Goal: Task Accomplishment & Management: Complete application form

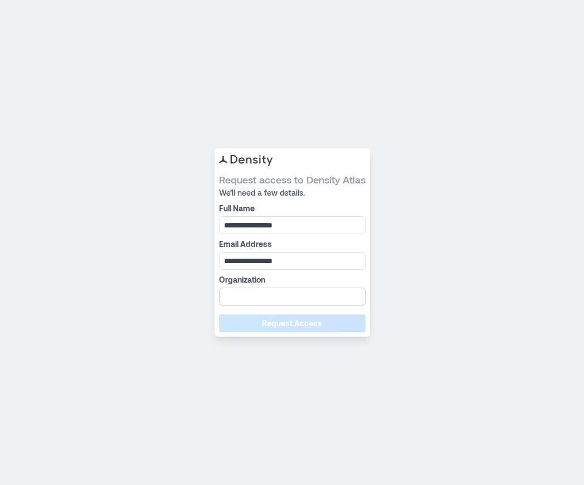
click at [278, 295] on input "Organization" at bounding box center [292, 296] width 146 height 18
type input "******"
click at [257, 321] on button "Request Access" at bounding box center [292, 323] width 146 height 18
